Goal: Information Seeking & Learning: Compare options

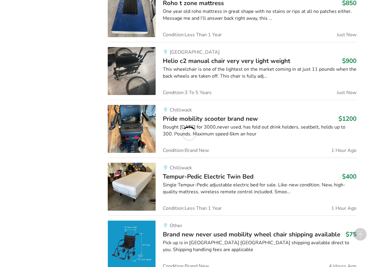
scroll to position [539, 0]
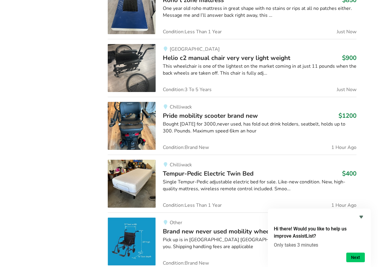
click at [130, 66] on img at bounding box center [132, 68] width 48 height 48
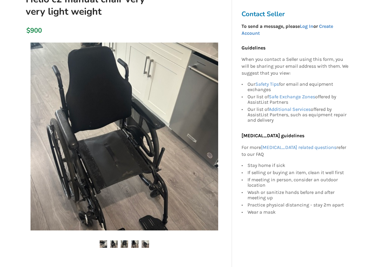
scroll to position [90, 0]
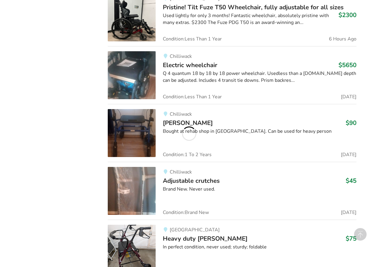
scroll to position [1149, 0]
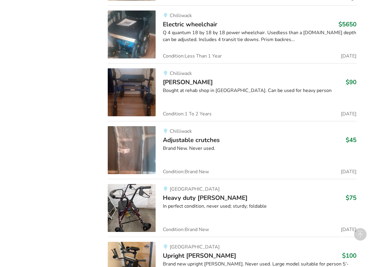
click at [130, 90] on img at bounding box center [132, 92] width 48 height 48
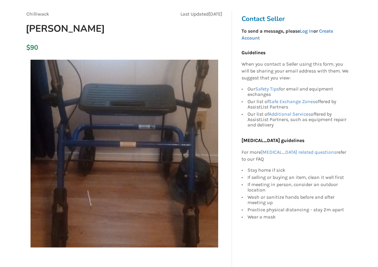
scroll to position [30, 0]
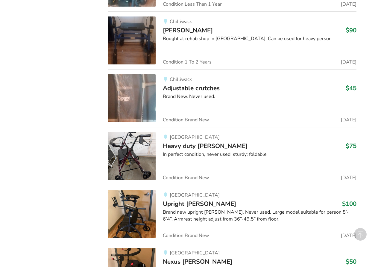
scroll to position [1239, 0]
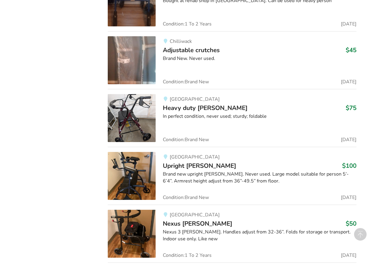
click at [130, 127] on img at bounding box center [132, 118] width 48 height 48
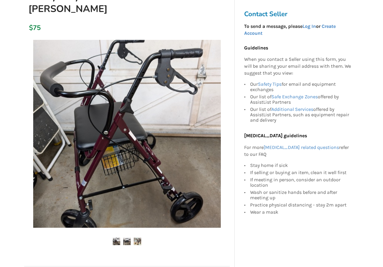
scroll to position [90, 0]
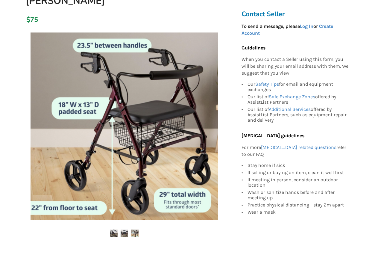
click at [50, 129] on img at bounding box center [125, 126] width 188 height 188
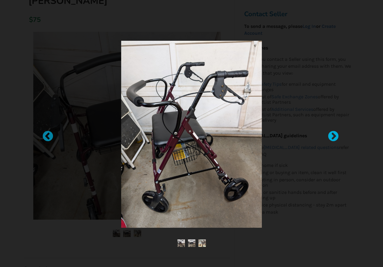
click at [333, 134] on div at bounding box center [330, 133] width 6 height 6
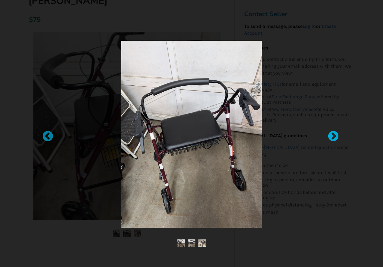
click at [330, 133] on div at bounding box center [330, 133] width 6 height 6
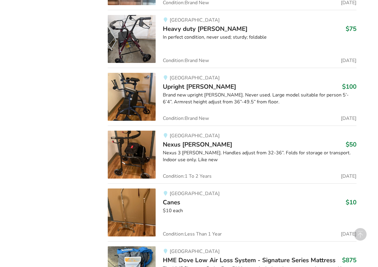
scroll to position [1329, 0]
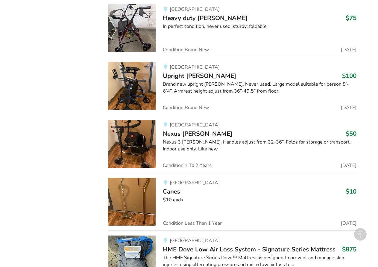
click at [128, 85] on img at bounding box center [132, 86] width 48 height 48
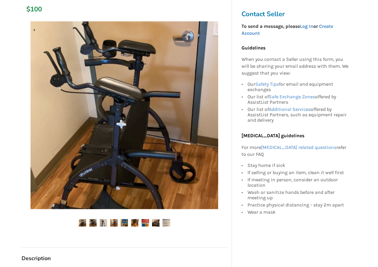
scroll to position [90, 0]
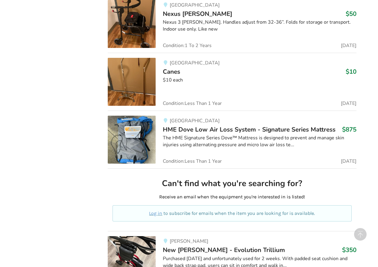
scroll to position [1568, 0]
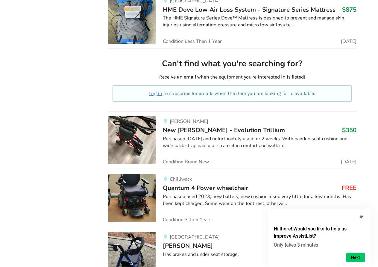
click at [133, 138] on img at bounding box center [132, 140] width 48 height 48
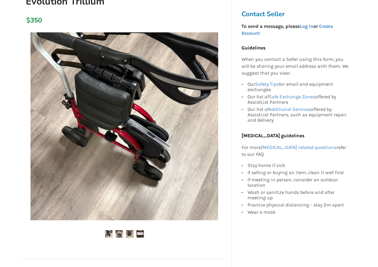
scroll to position [90, 0]
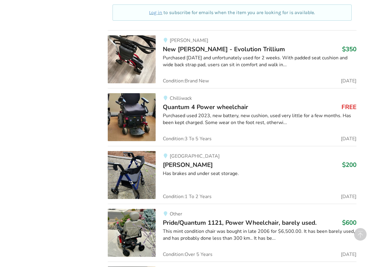
scroll to position [1688, 0]
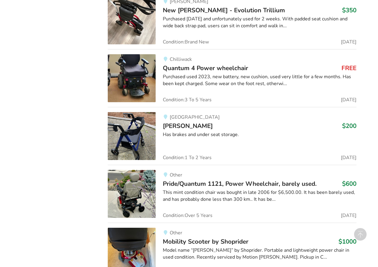
click at [133, 75] on img at bounding box center [132, 78] width 48 height 48
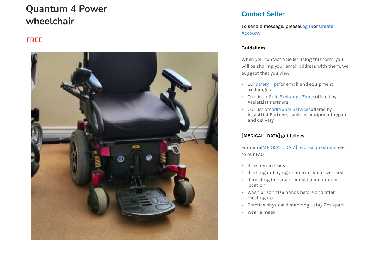
scroll to position [60, 0]
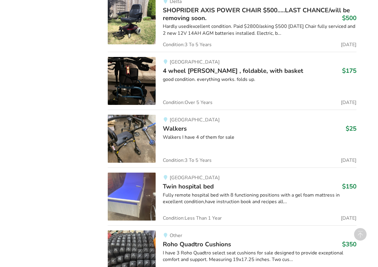
scroll to position [2158, 0]
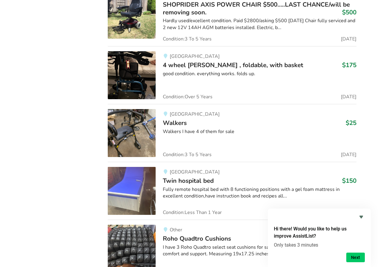
click at [132, 72] on img at bounding box center [132, 75] width 48 height 48
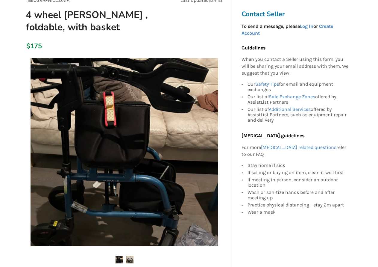
scroll to position [90, 0]
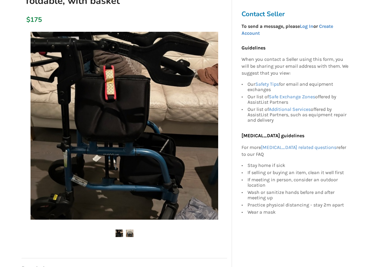
click at [130, 233] on img at bounding box center [129, 232] width 7 height 7
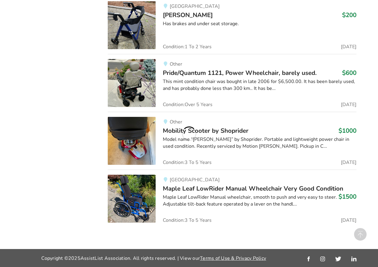
scroll to position [2158, 0]
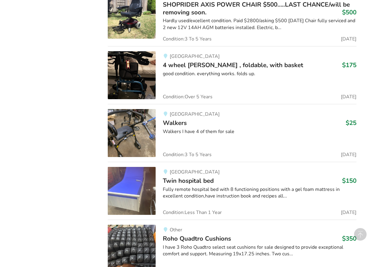
click at [131, 122] on img at bounding box center [132, 133] width 48 height 48
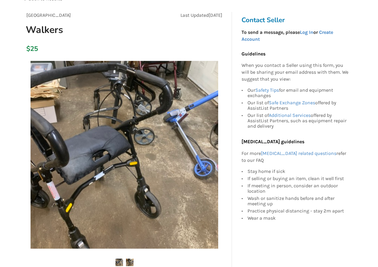
scroll to position [30, 0]
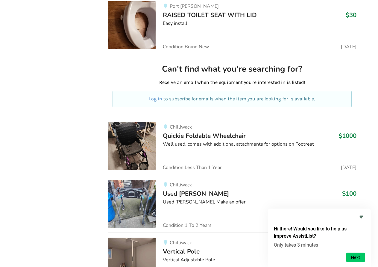
scroll to position [3007, 0]
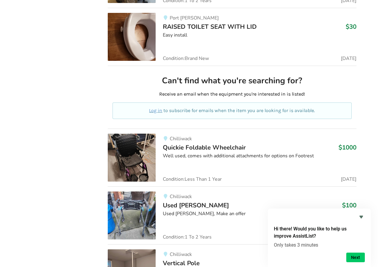
click at [132, 149] on img at bounding box center [132, 157] width 48 height 48
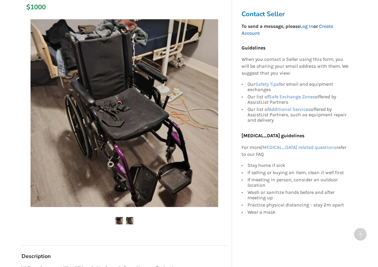
scroll to position [90, 0]
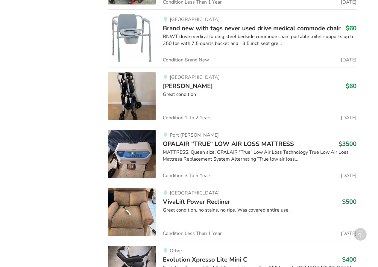
scroll to position [3546, 0]
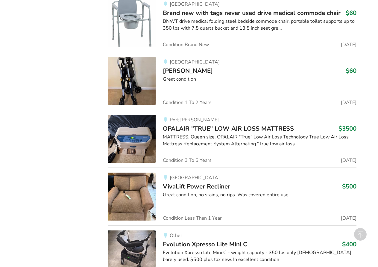
click at [131, 79] on img at bounding box center [132, 81] width 48 height 48
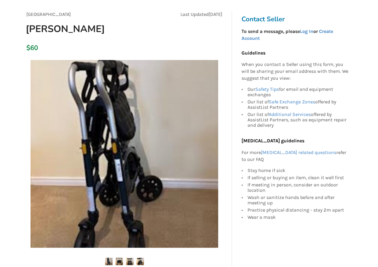
scroll to position [60, 0]
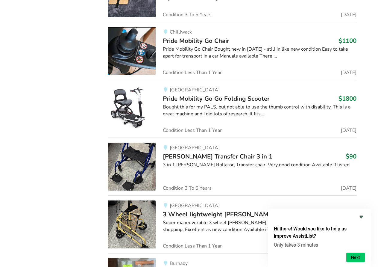
scroll to position [5215, 0]
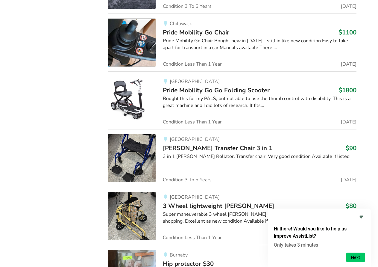
click at [123, 98] on img at bounding box center [132, 100] width 48 height 48
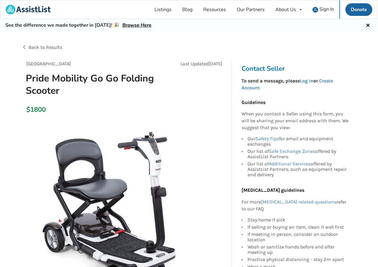
scroll to position [30, 0]
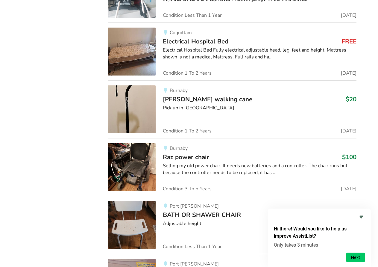
scroll to position [6854, 0]
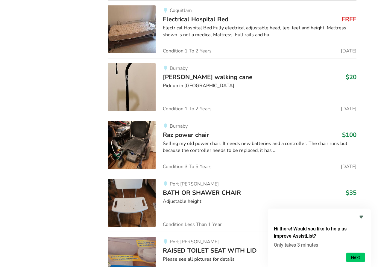
click at [126, 136] on img at bounding box center [132, 145] width 48 height 48
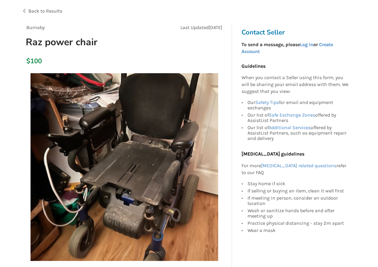
scroll to position [60, 0]
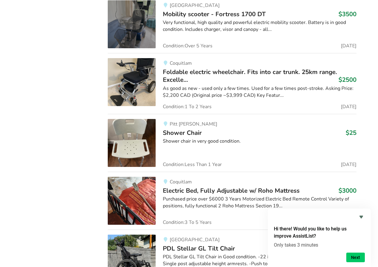
scroll to position [4180, 0]
